Goal: Check status: Check status

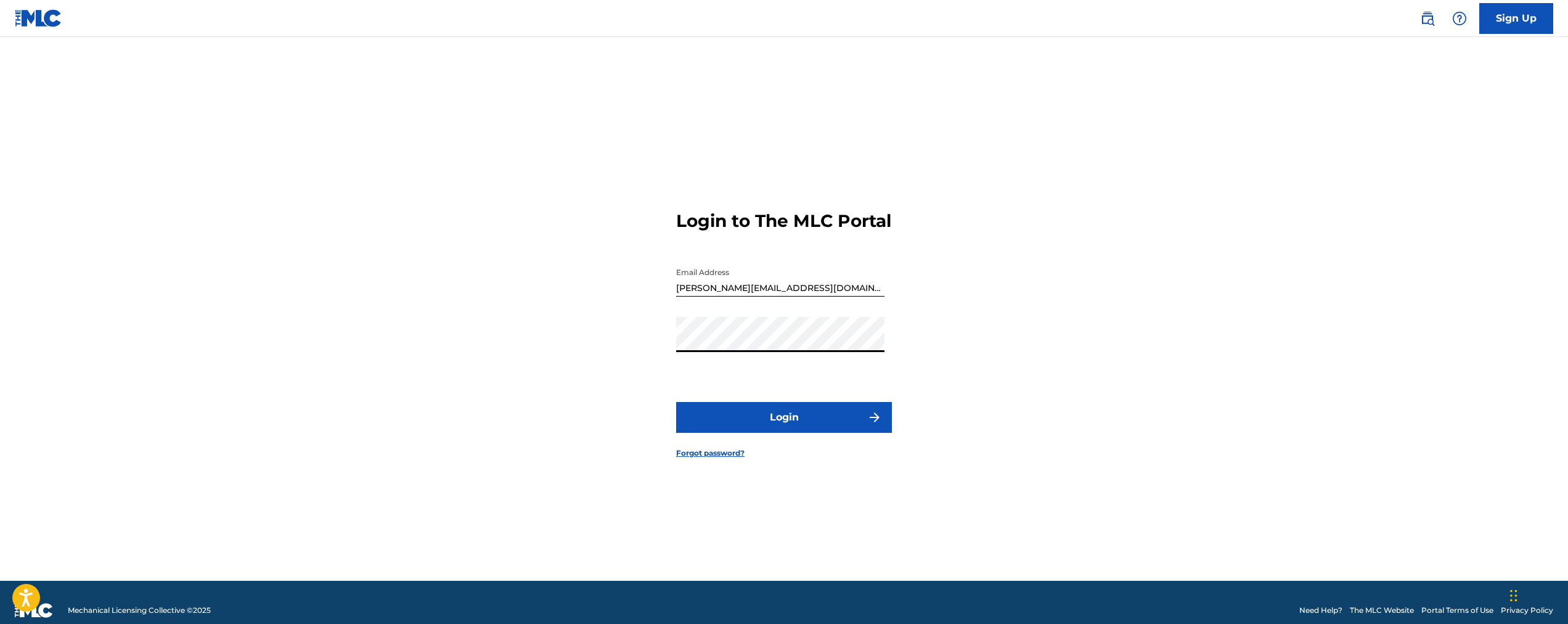
click at [676, 402] on button "Login" at bounding box center [784, 417] width 216 height 31
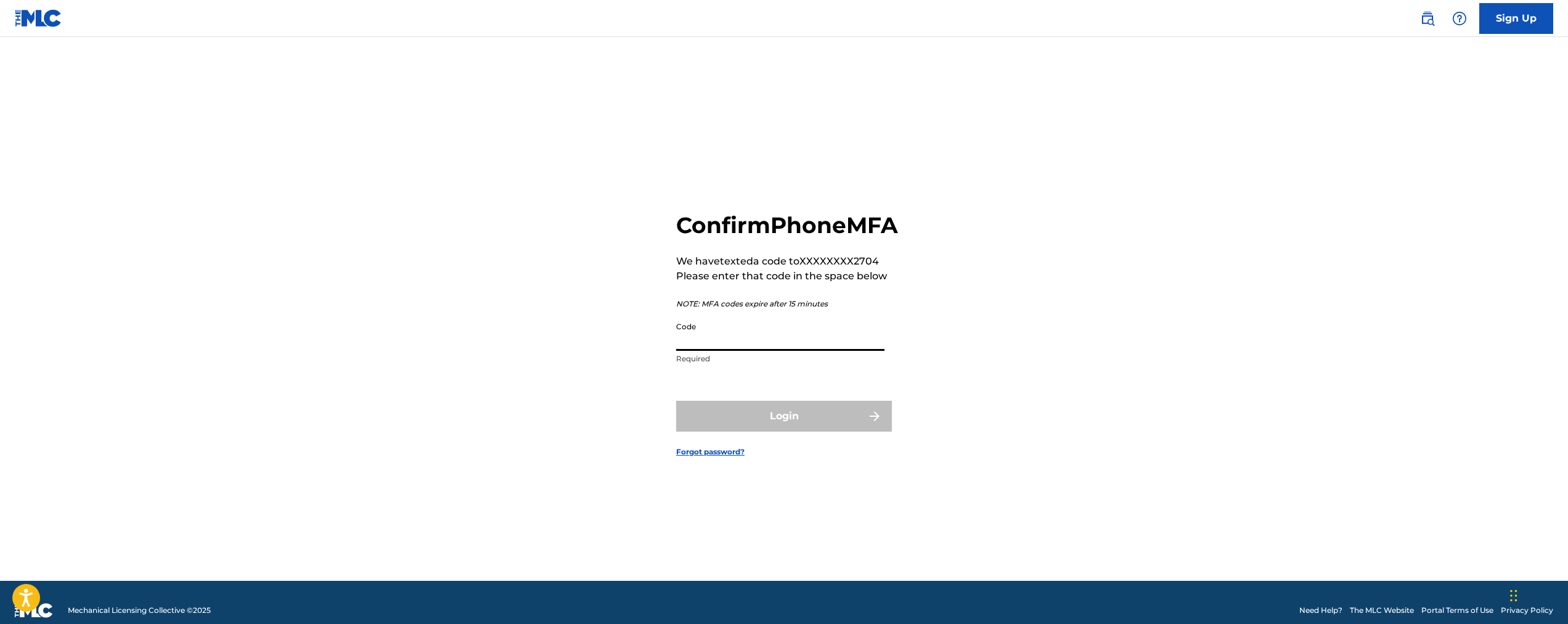
click at [838, 351] on input "Code" at bounding box center [780, 333] width 208 height 35
type input "752946"
click at [676, 400] on button "Login" at bounding box center [784, 416] width 216 height 31
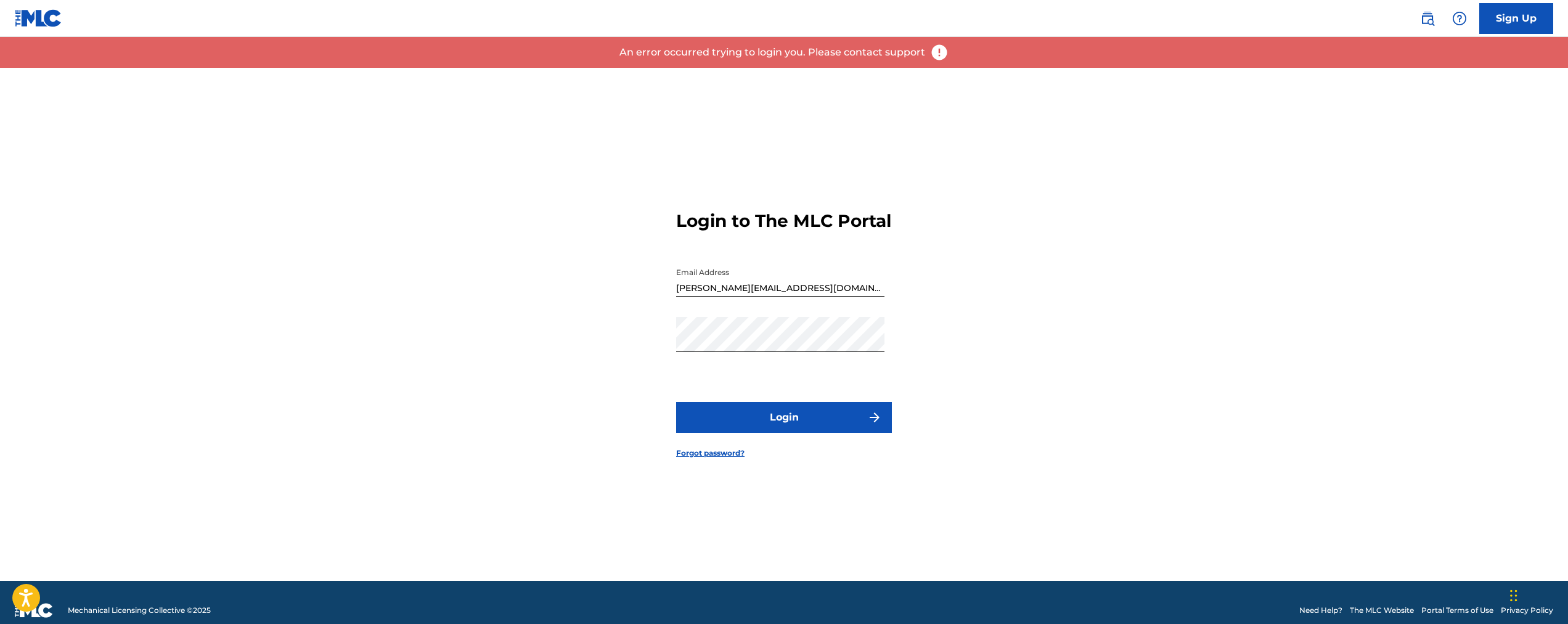
click at [797, 432] on button "Login" at bounding box center [784, 417] width 216 height 31
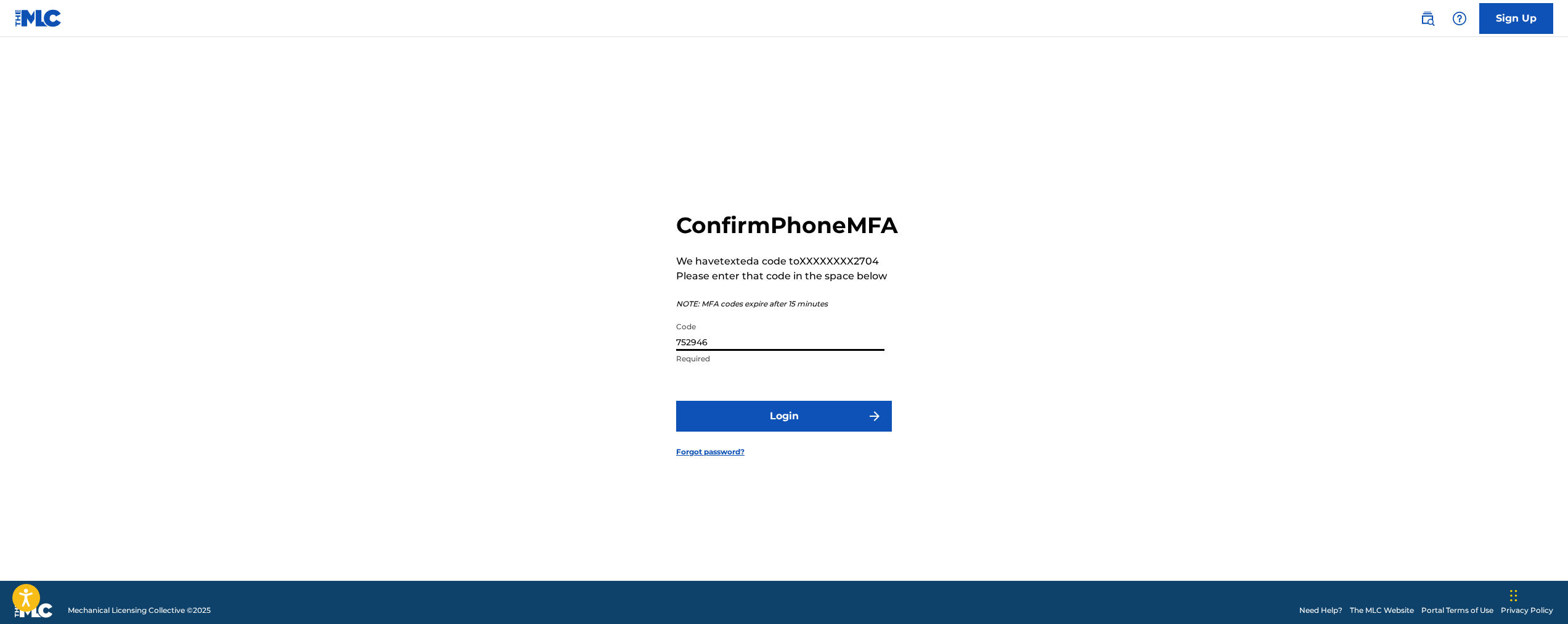
drag, startPoint x: 758, startPoint y: 357, endPoint x: 655, endPoint y: 355, distance: 103.0
click at [655, 355] on div "Confirm Phone MFA We have texted a code to XXXXXXXX2704 Please enter that code …" at bounding box center [784, 325] width 863 height 513
type input "752945"
click at [676, 400] on button "Login" at bounding box center [784, 416] width 216 height 31
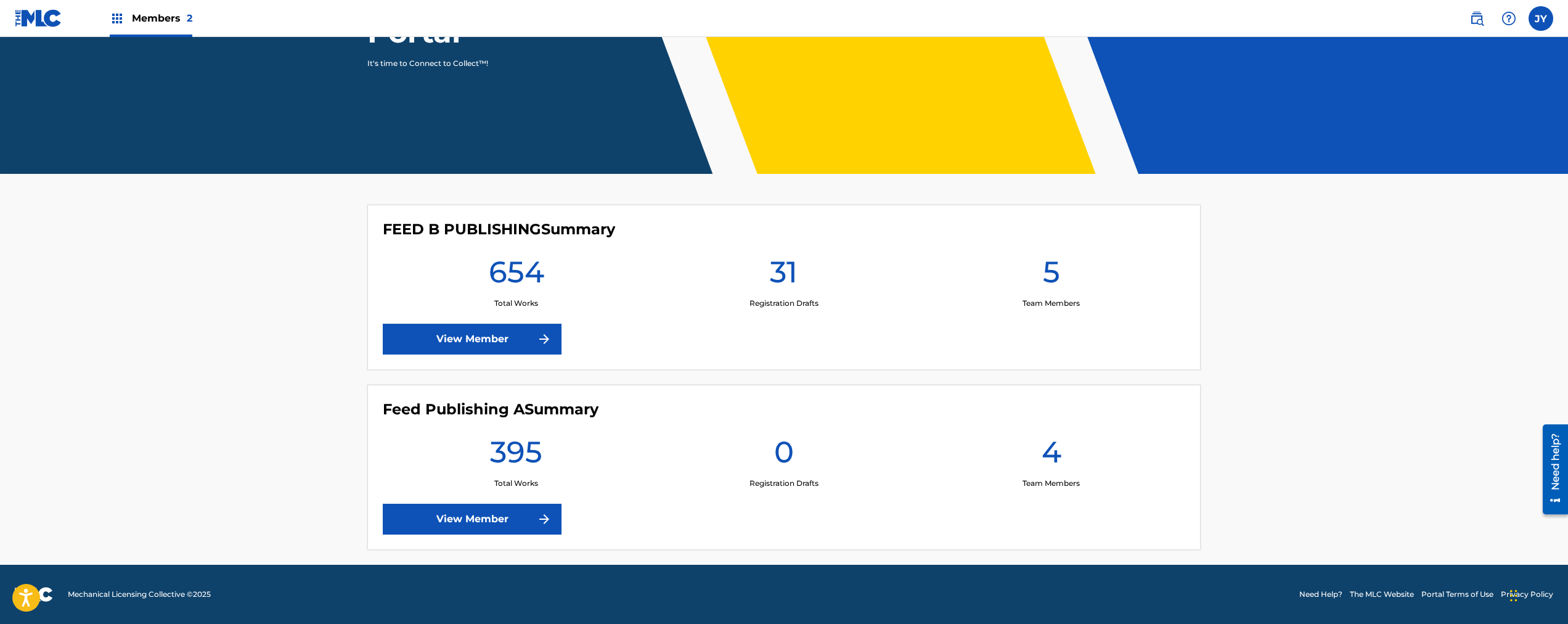
scroll to position [185, 0]
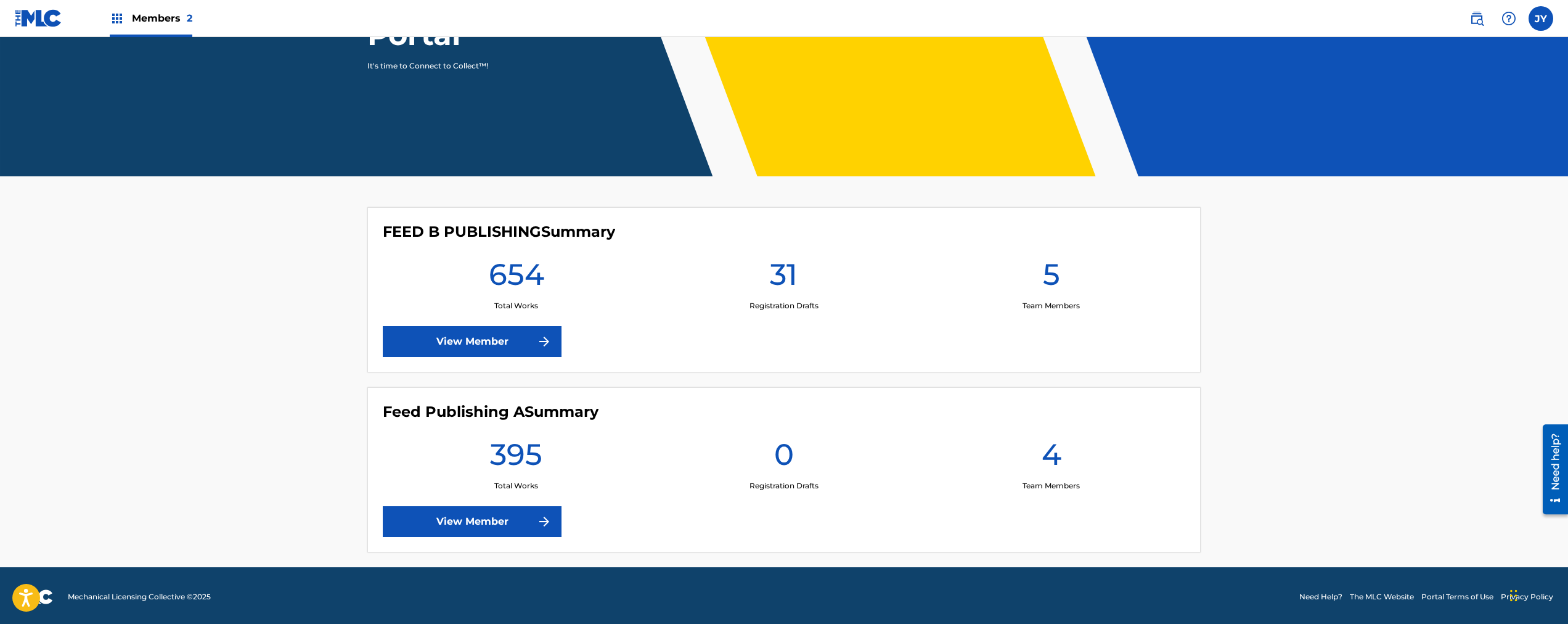
click at [476, 518] on link "View Member" at bounding box center [472, 521] width 179 height 31
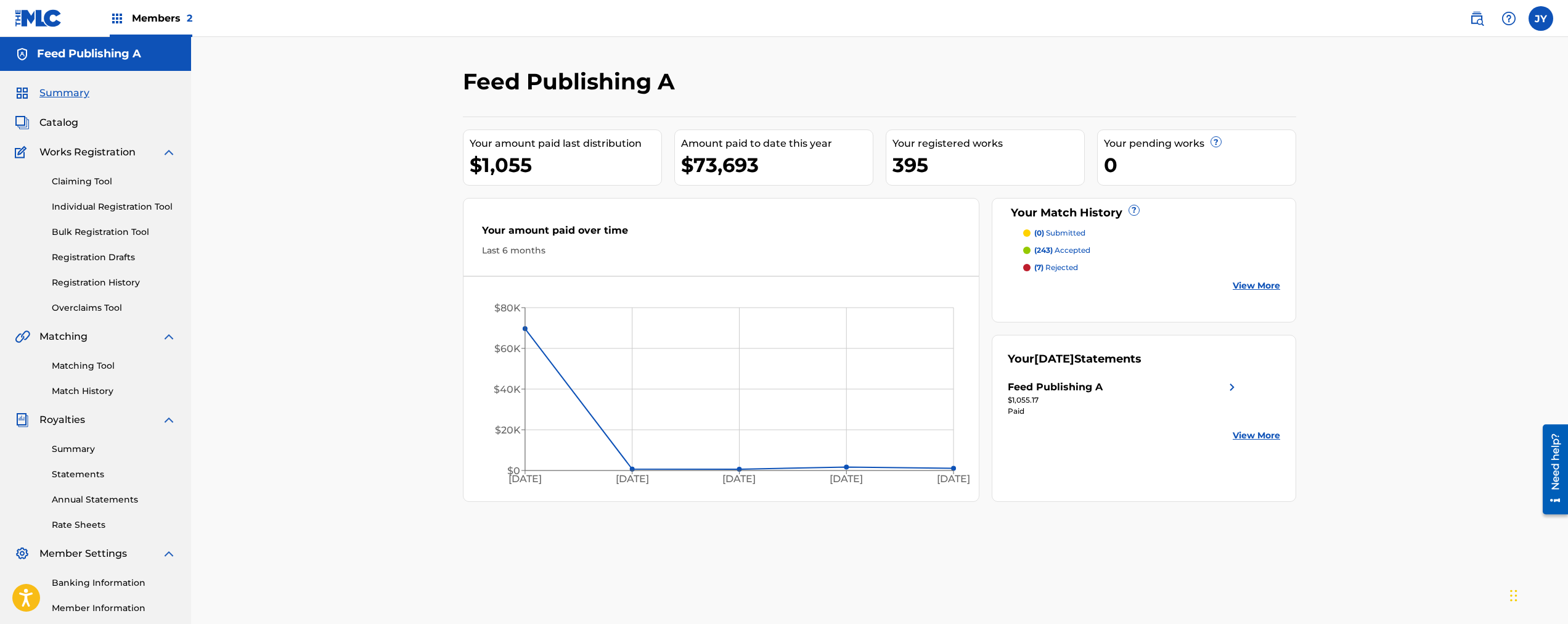
click at [1024, 400] on div "$1,055.17" at bounding box center [1123, 400] width 232 height 11
click at [69, 85] on span "Summary" at bounding box center [64, 93] width 50 height 15
click at [70, 97] on span "Summary" at bounding box center [64, 93] width 50 height 15
click at [153, 20] on span "Members 2" at bounding box center [162, 18] width 60 height 14
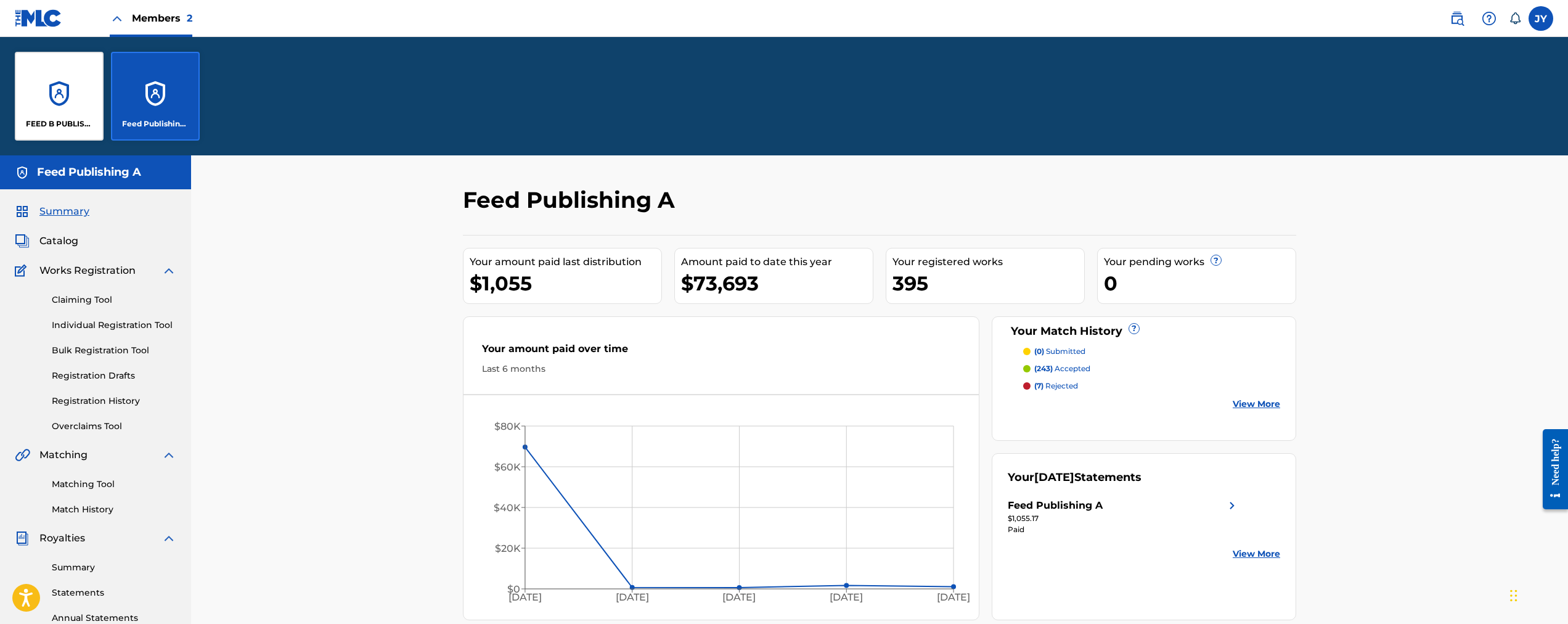
click at [66, 96] on div "FEED B PUBLISHING" at bounding box center [59, 96] width 89 height 89
